Goal: Information Seeking & Learning: Learn about a topic

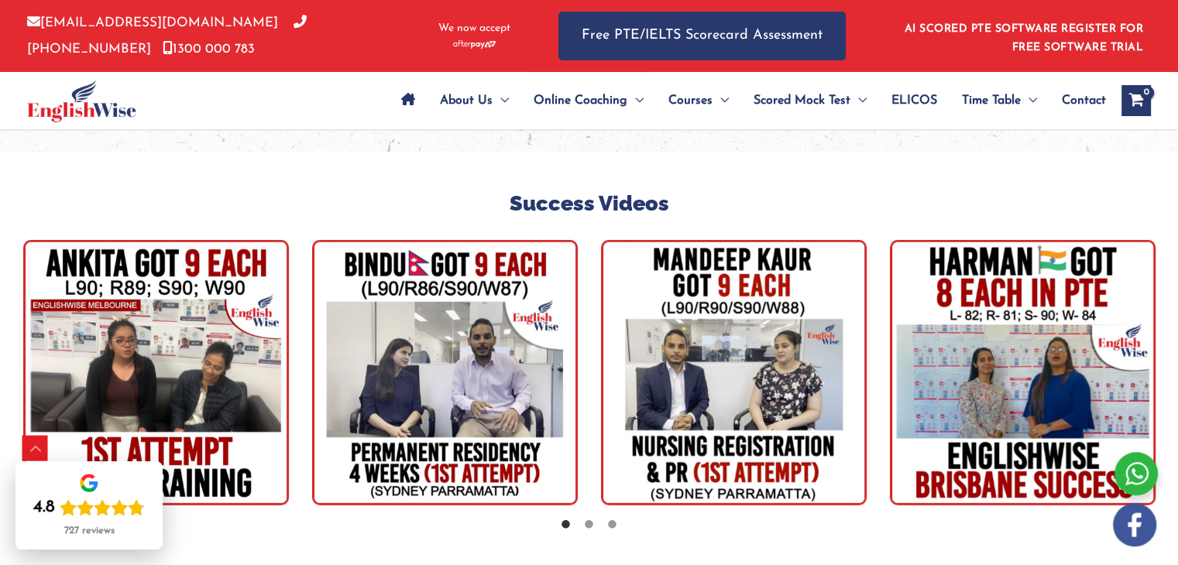
scroll to position [4459, 0]
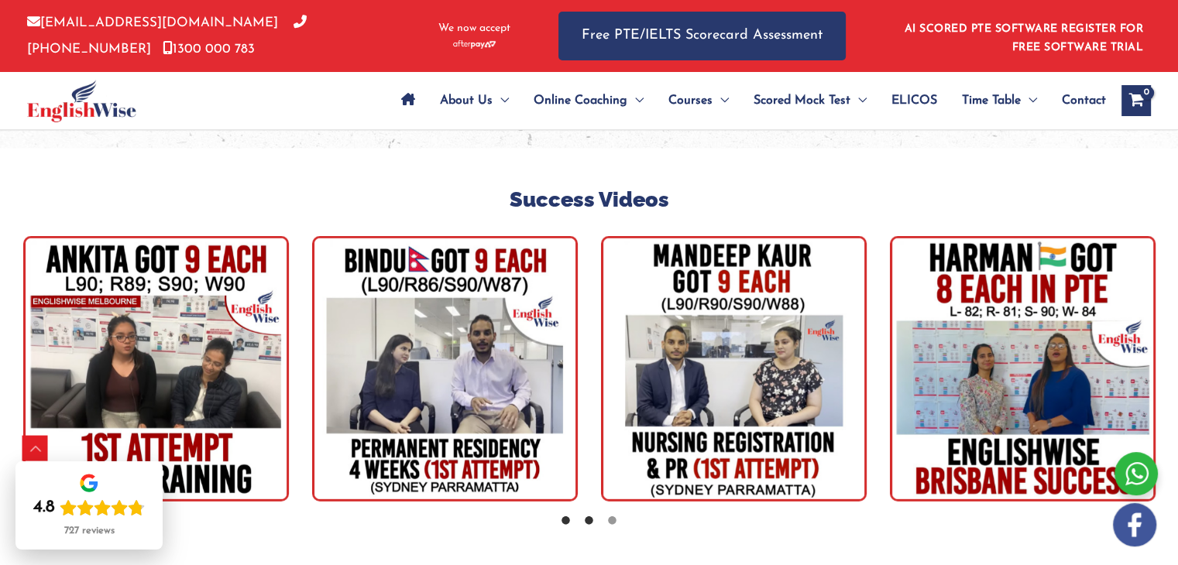
click at [592, 515] on icon at bounding box center [589, 521] width 12 height 12
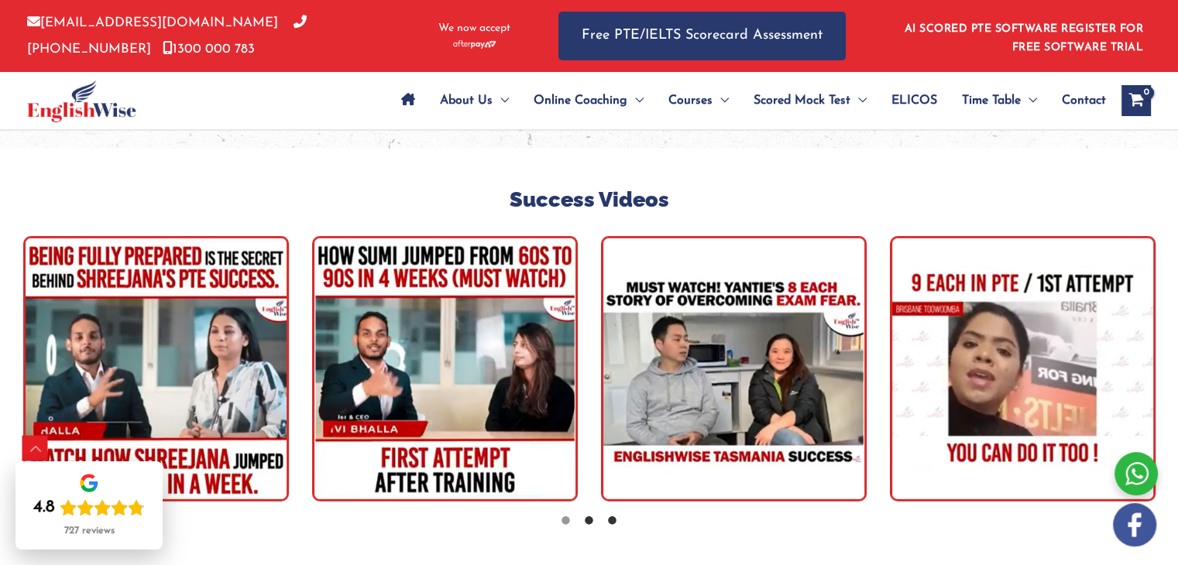
click at [612, 515] on icon at bounding box center [612, 521] width 12 height 12
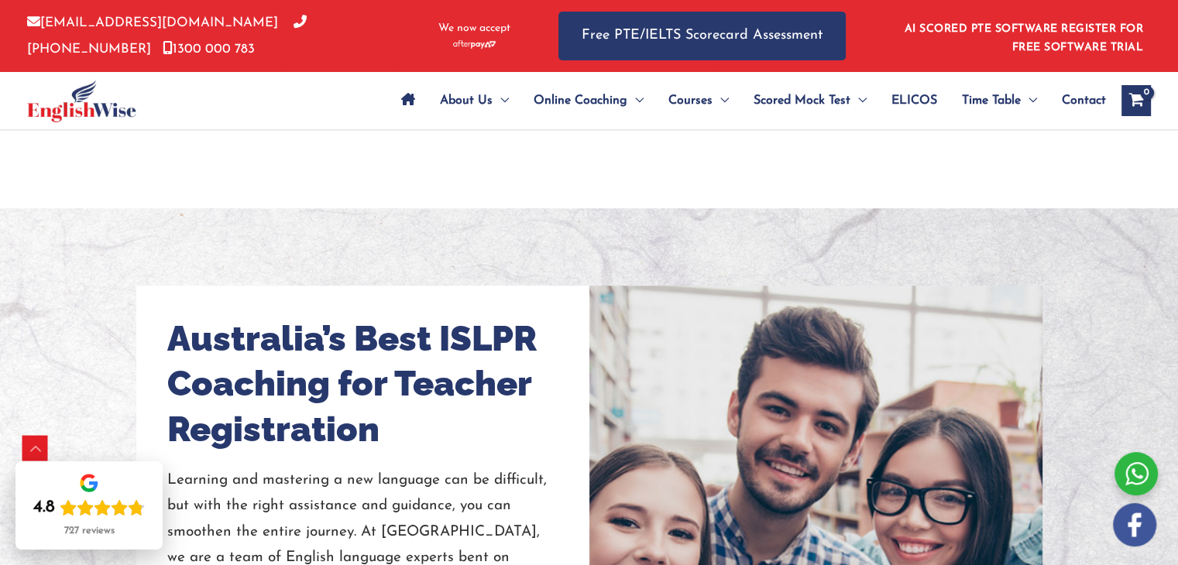
scroll to position [1065, 0]
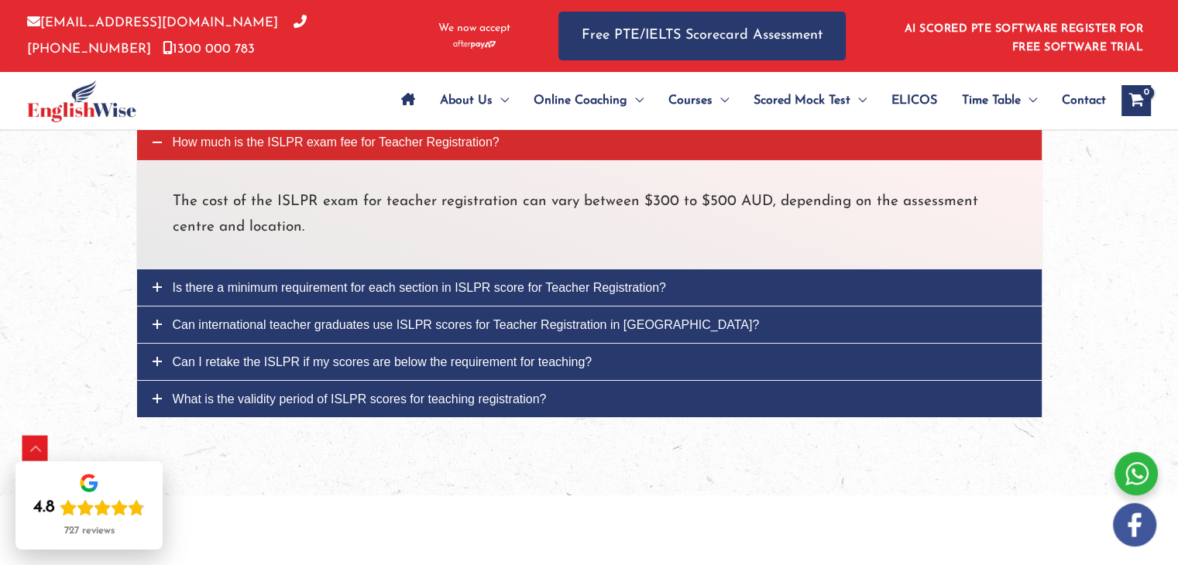
scroll to position [5423, 0]
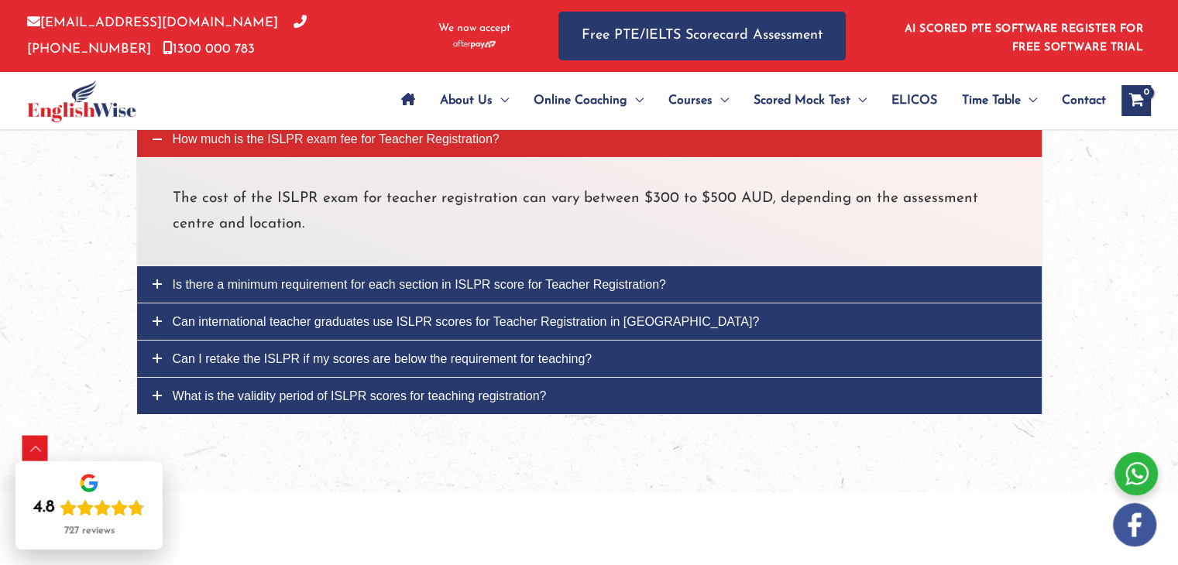
click at [413, 352] on span "Can I retake the ISLPR if my scores are below the requirement for teaching?" at bounding box center [383, 358] width 420 height 13
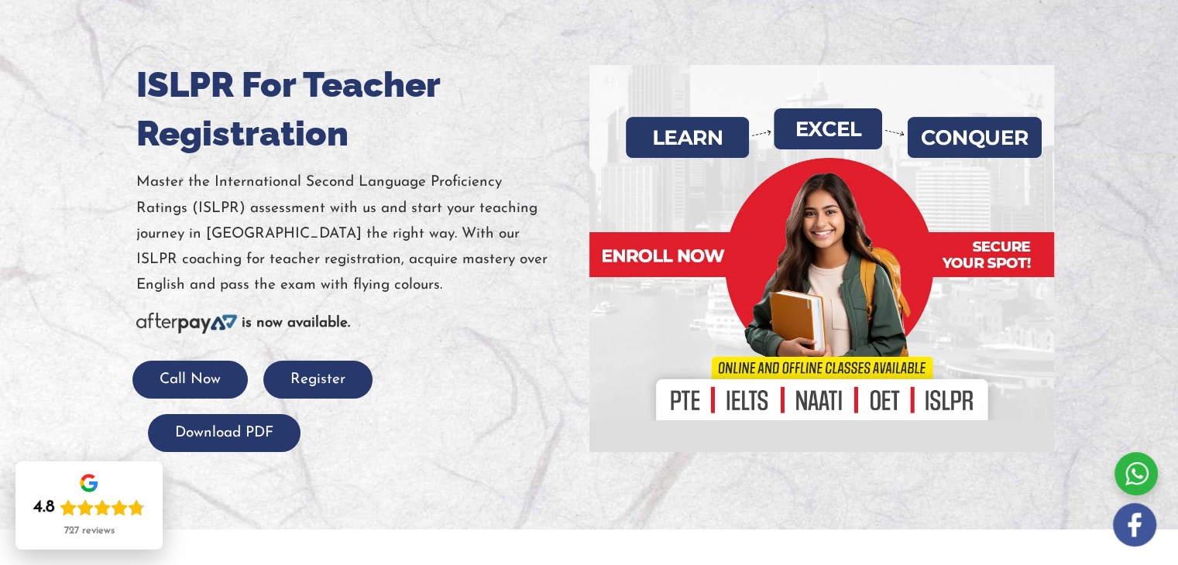
scroll to position [198, 0]
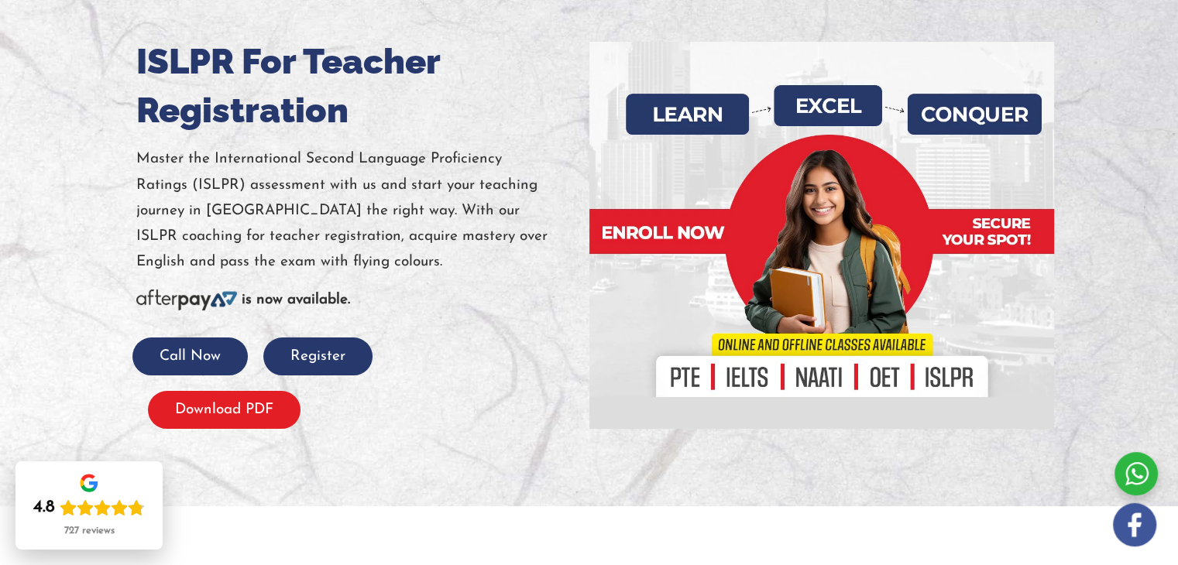
click at [235, 409] on button "Download PDF" at bounding box center [224, 410] width 153 height 38
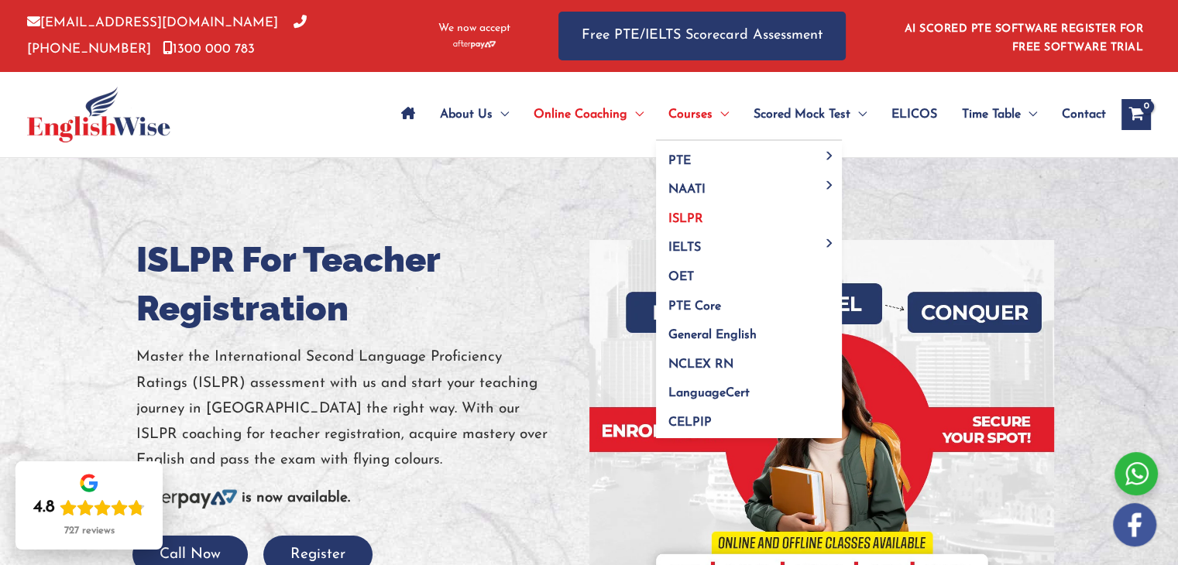
click at [677, 216] on span "ISLPR" at bounding box center [685, 219] width 35 height 12
click at [683, 213] on span "ISLPR" at bounding box center [685, 219] width 35 height 12
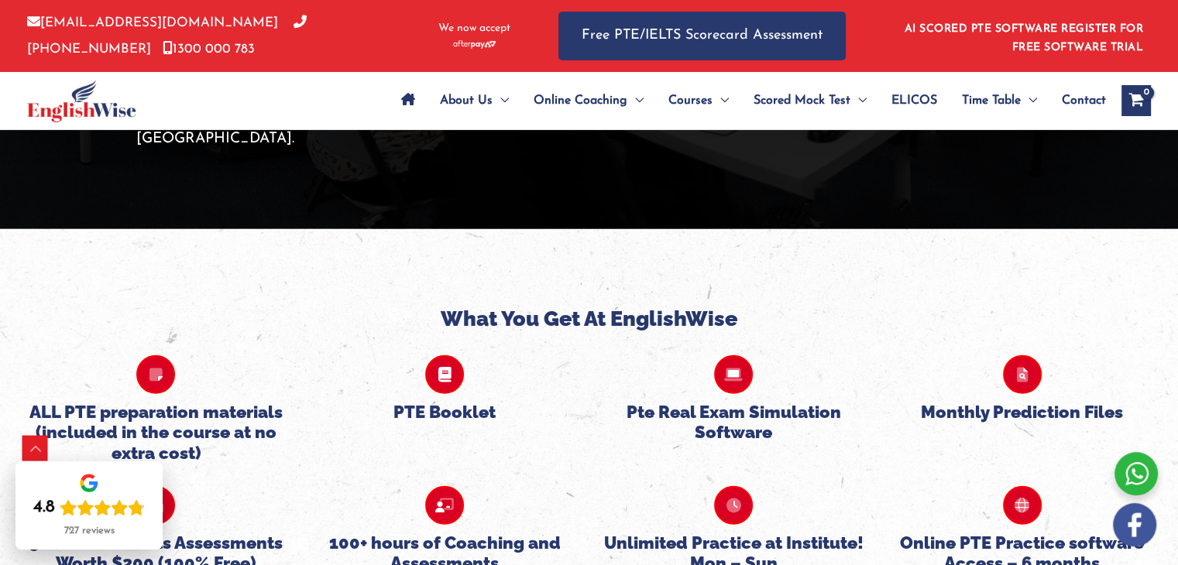
scroll to position [3738, 0]
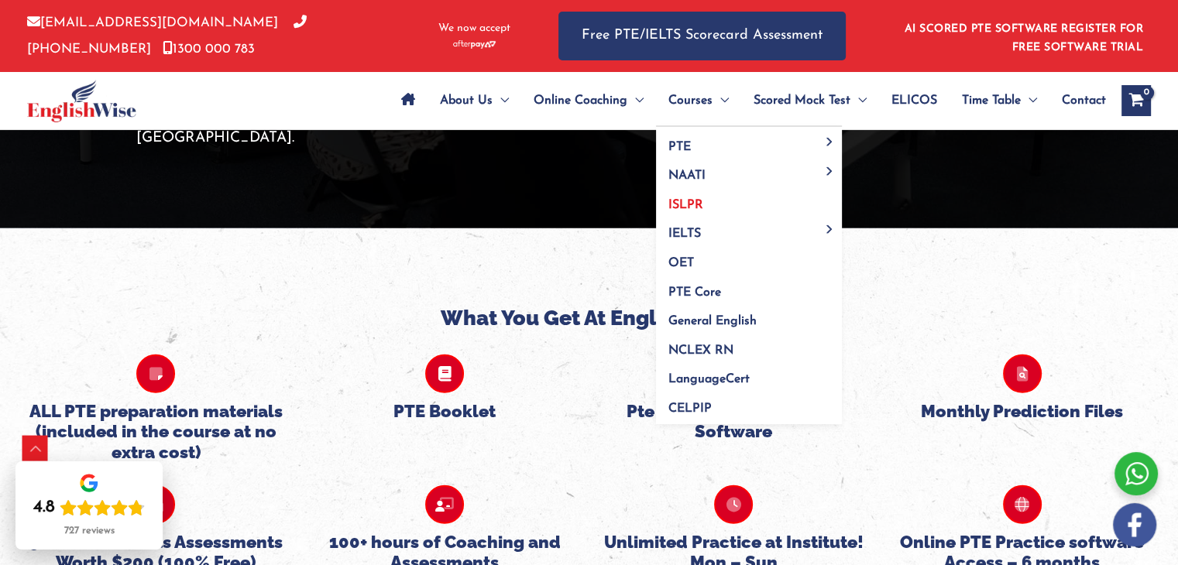
click at [685, 208] on span "ISLPR" at bounding box center [685, 205] width 35 height 12
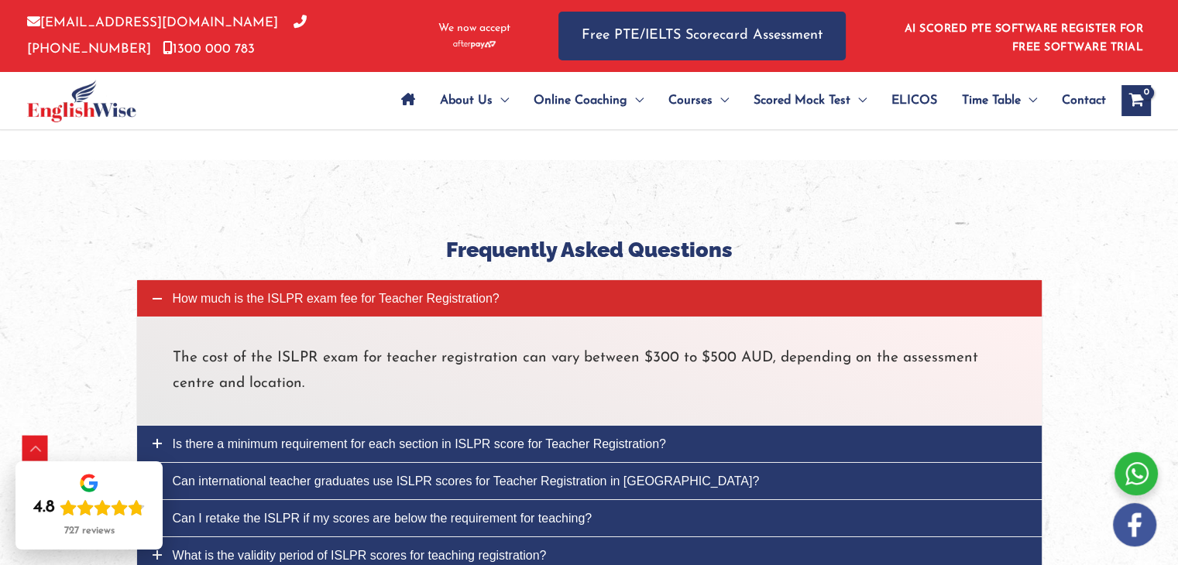
scroll to position [5266, 0]
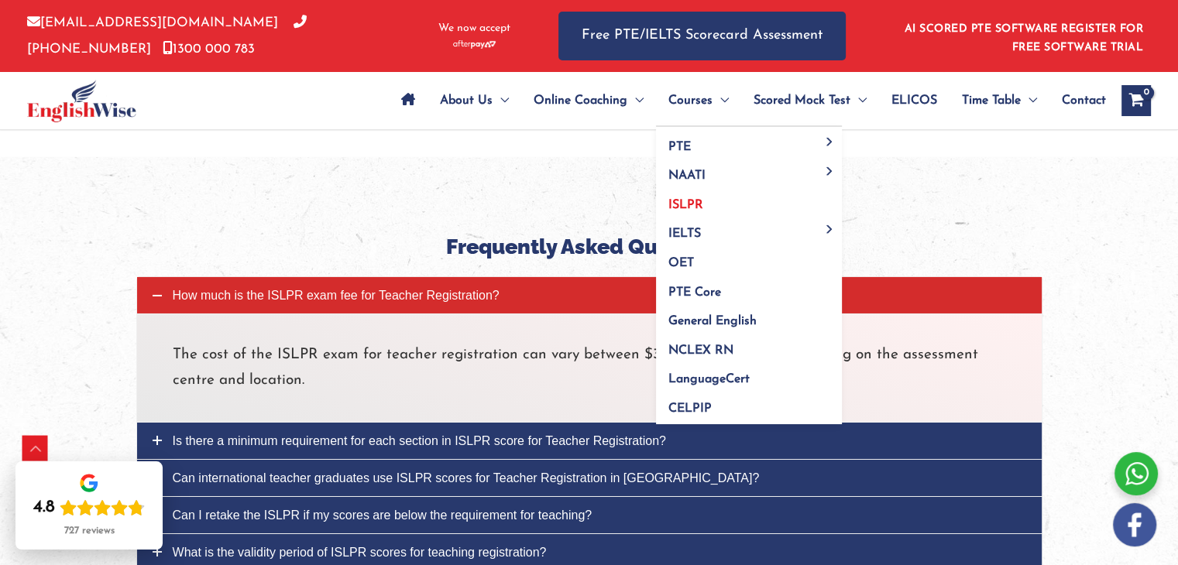
click at [684, 202] on span "ISLPR" at bounding box center [685, 205] width 35 height 12
